Goal: Information Seeking & Learning: Learn about a topic

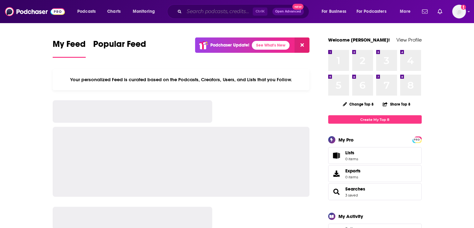
click at [192, 11] on input "Search podcasts, credits, & more..." at bounding box center [218, 12] width 69 height 10
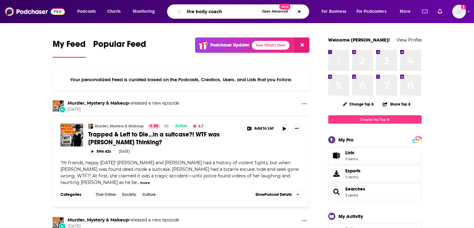
type input "the body coach"
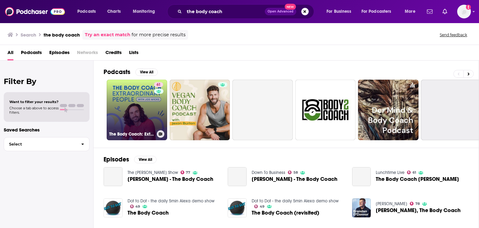
click at [121, 106] on link "61 The Body Coach: Extraordinary People" at bounding box center [137, 110] width 61 height 61
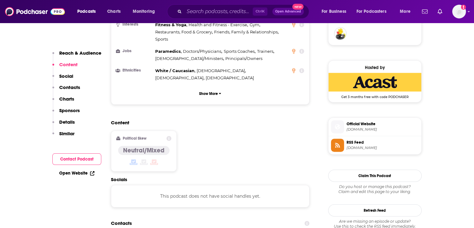
scroll to position [504, 0]
